Goal: Task Accomplishment & Management: Manage account settings

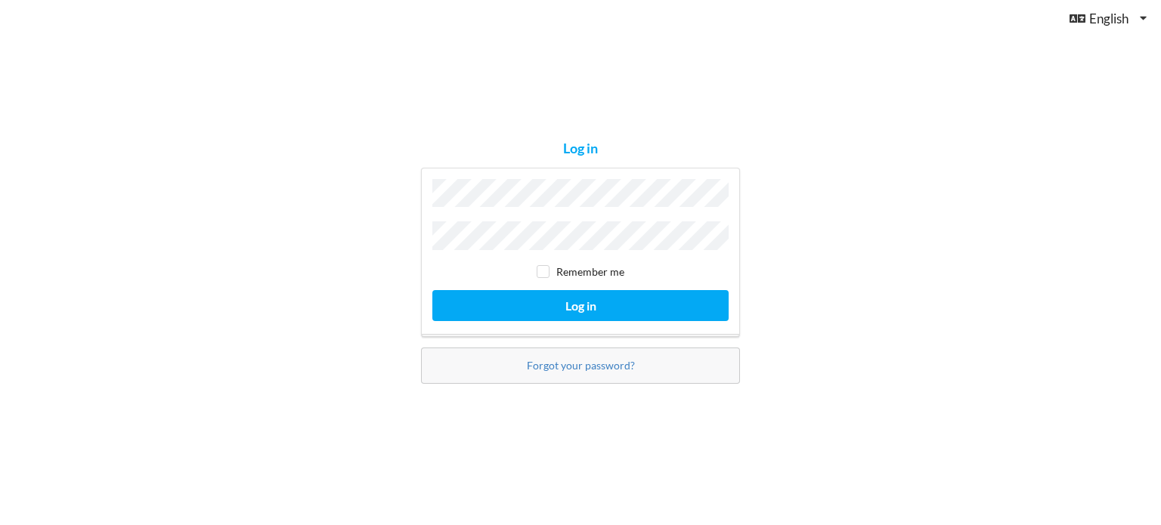
click at [432, 290] on button "Log in" at bounding box center [580, 305] width 296 height 31
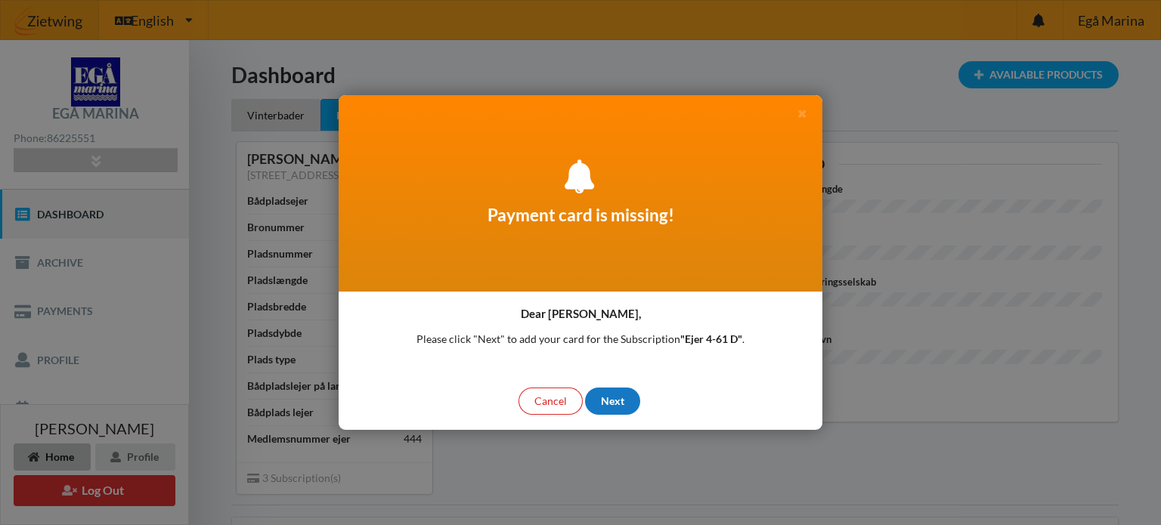
click at [617, 404] on div "Next" at bounding box center [612, 401] width 55 height 27
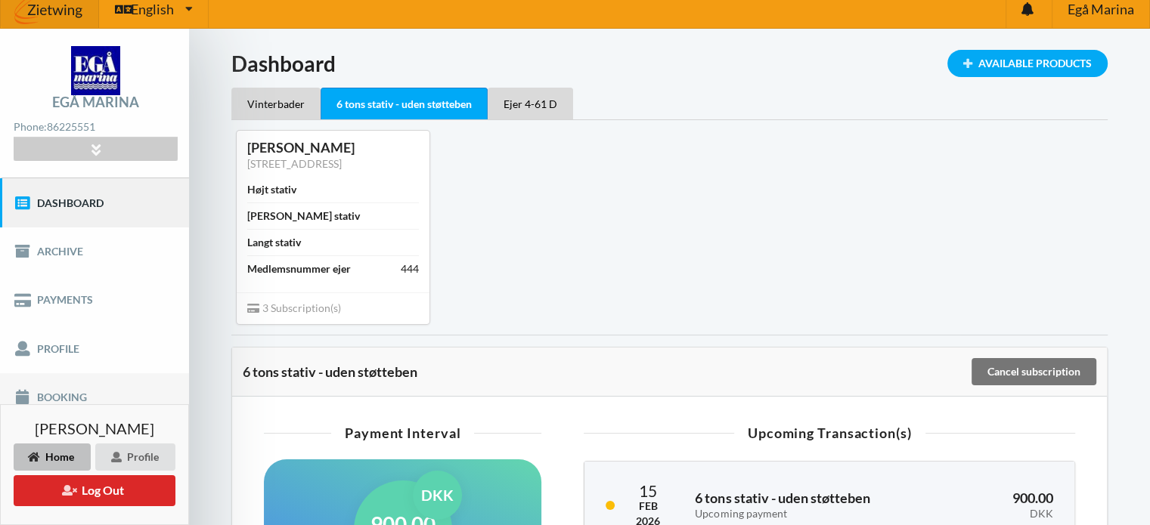
scroll to position [10, 0]
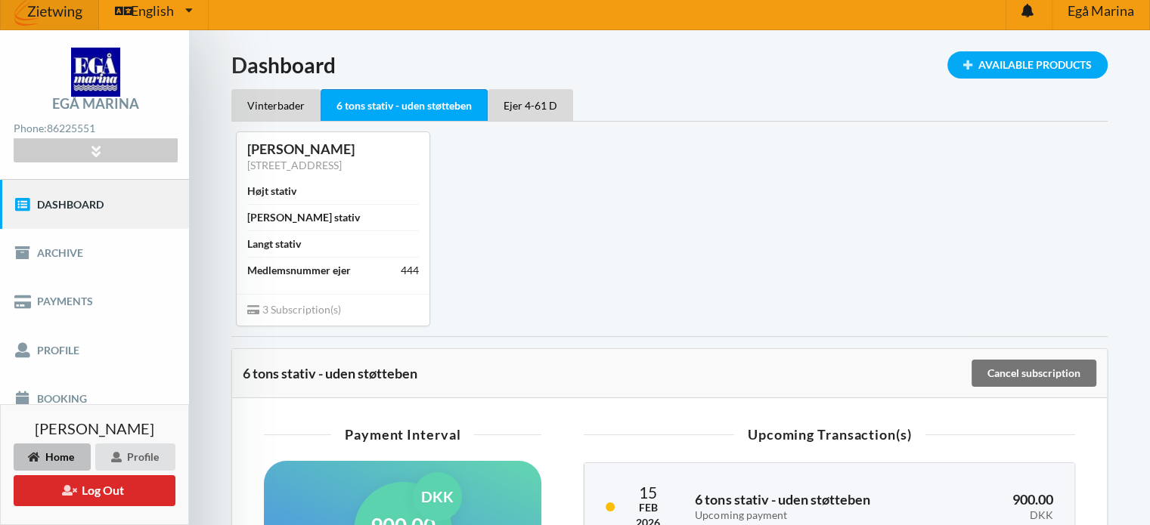
click at [73, 202] on link "Dashboard" at bounding box center [94, 204] width 189 height 48
click at [520, 102] on div "Ejer 4-61 D" at bounding box center [530, 105] width 85 height 32
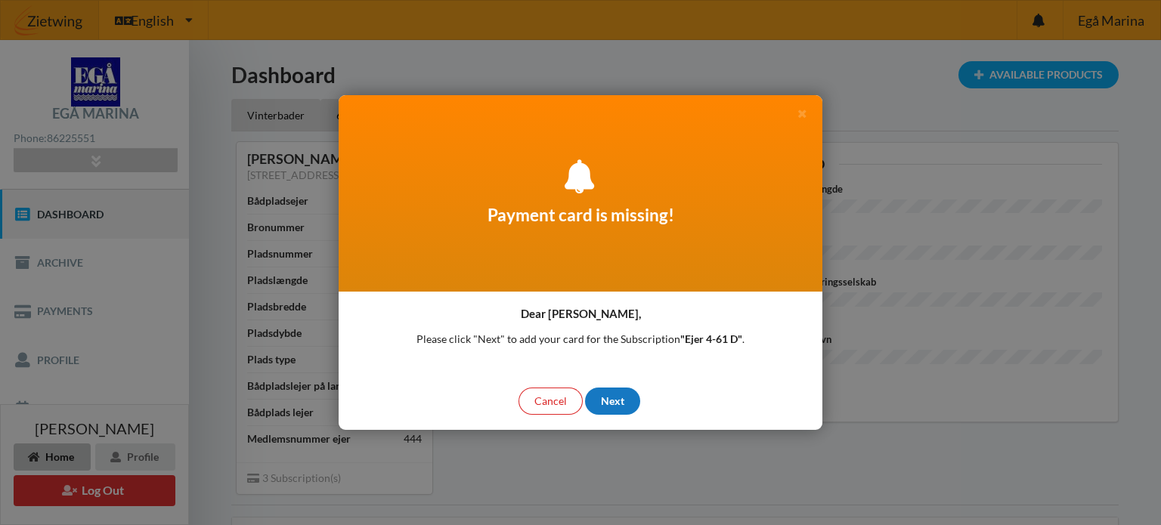
click at [619, 399] on div "Next" at bounding box center [612, 401] width 55 height 27
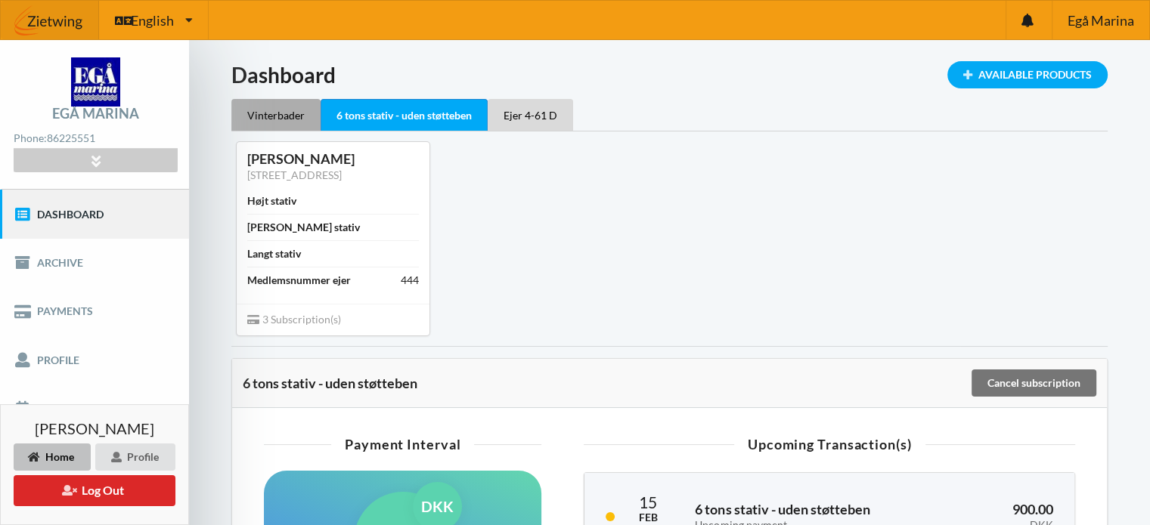
click at [279, 114] on div "Vinterbader" at bounding box center [275, 115] width 89 height 32
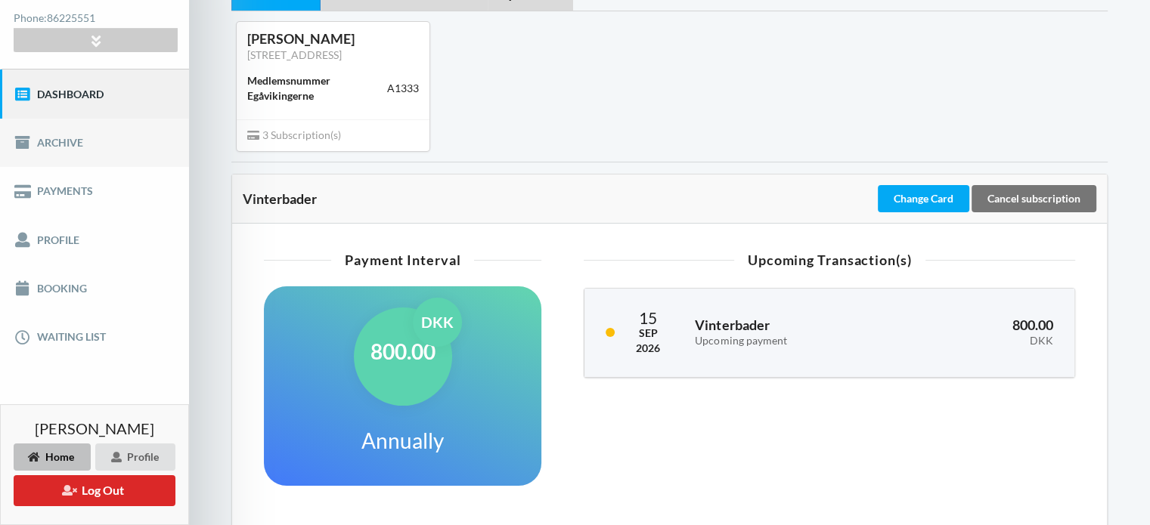
scroll to position [121, 0]
click at [48, 278] on link "Booking" at bounding box center [94, 288] width 189 height 48
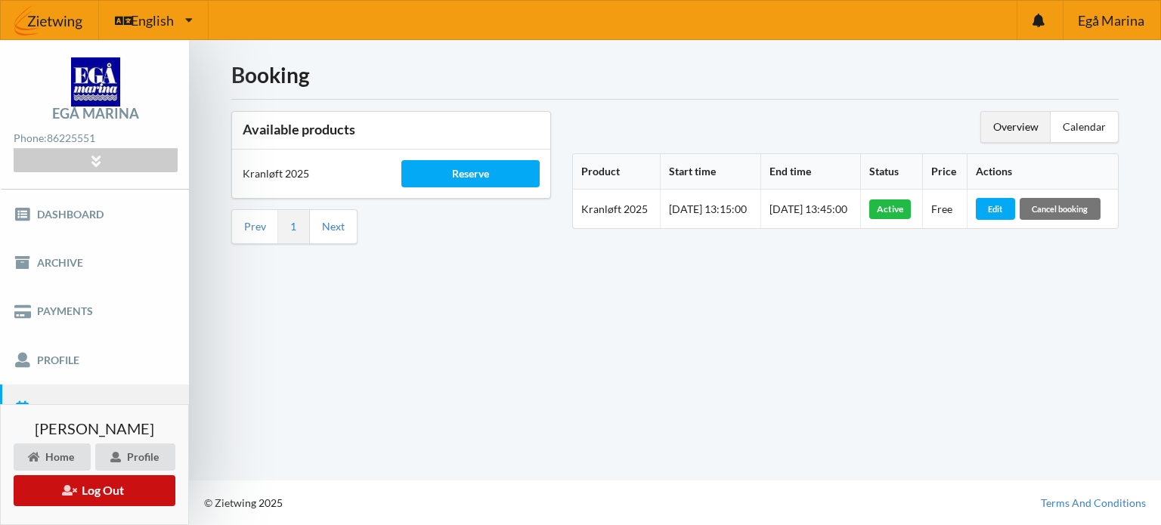
click at [88, 487] on button "Log Out" at bounding box center [95, 490] width 162 height 31
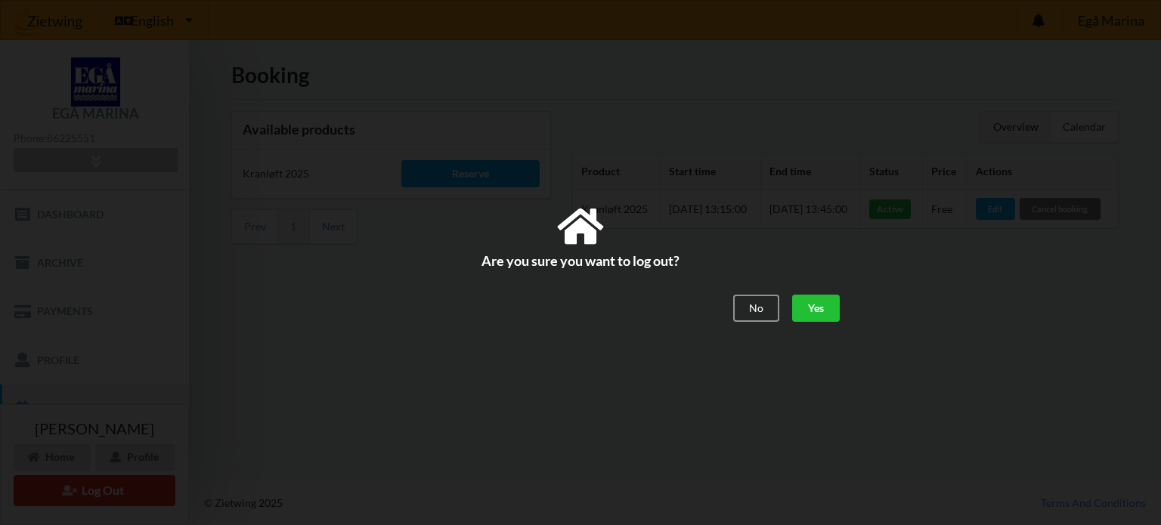
click at [809, 305] on div "Yes" at bounding box center [816, 308] width 48 height 27
